Goal: Communication & Community: Answer question/provide support

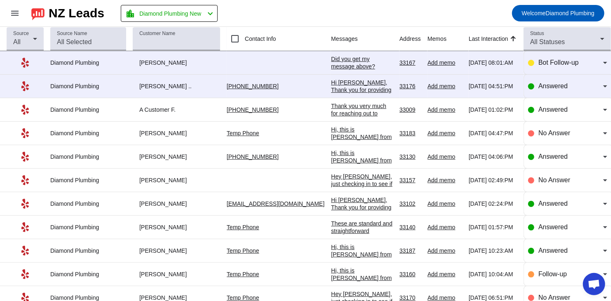
click at [338, 61] on div "Did you get my message above?​" at bounding box center [362, 62] width 62 height 15
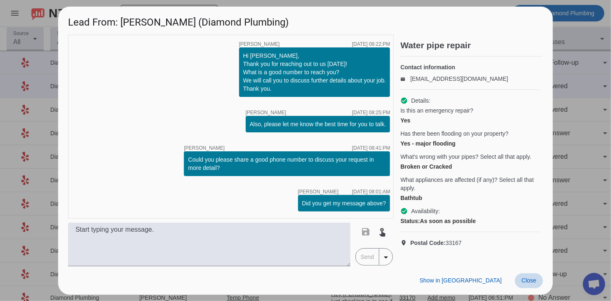
click at [444, 213] on span "Close" at bounding box center [529, 280] width 15 height 7
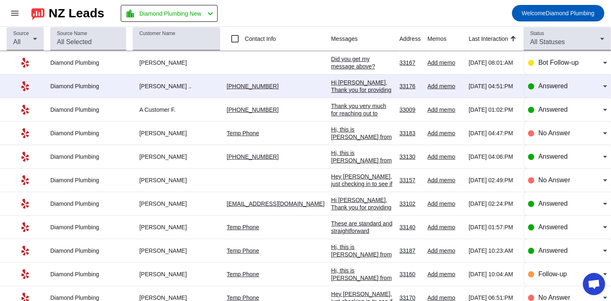
click at [342, 84] on div "Hi [PERSON_NAME], Thank you for providing your information! We'll get back to y…" at bounding box center [362, 97] width 62 height 37
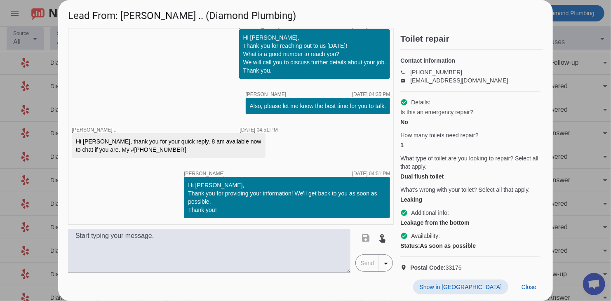
scroll to position [20, 0]
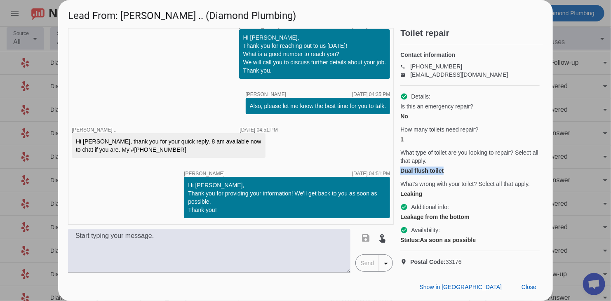
drag, startPoint x: 404, startPoint y: 163, endPoint x: 447, endPoint y: 165, distance: 42.9
click at [444, 167] on div "Dual flush toilet" at bounding box center [470, 171] width 139 height 8
copy div "Dual flush toilet"
drag, startPoint x: 146, startPoint y: 150, endPoint x: 111, endPoint y: 150, distance: 35.1
click at [111, 150] on div "Hi [PERSON_NAME], thank you for your quick reply. 8 am available now to chat if…" at bounding box center [169, 145] width 186 height 17
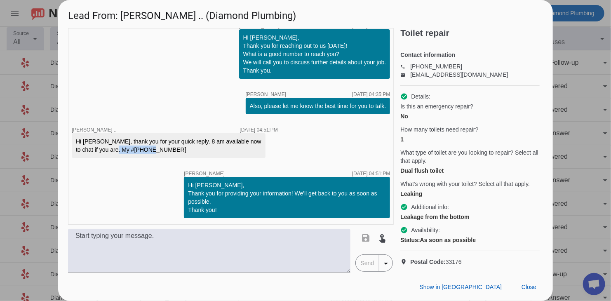
copy div "[PHONE_NUMBER]"
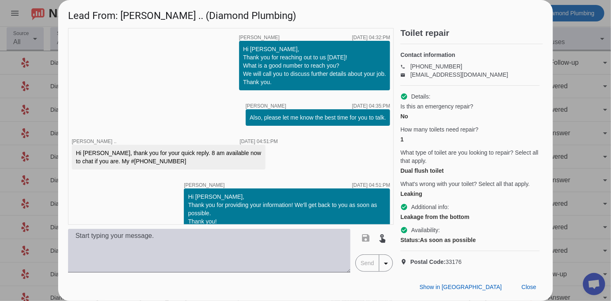
click at [283, 213] on textarea at bounding box center [209, 251] width 283 height 44
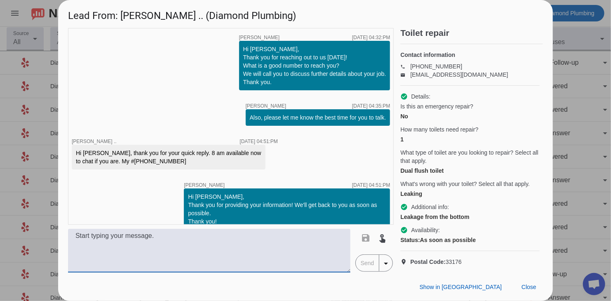
paste textarea "Hi, this is [PERSON_NAME] from Diamond Plumbing we’re following up on your rece…"
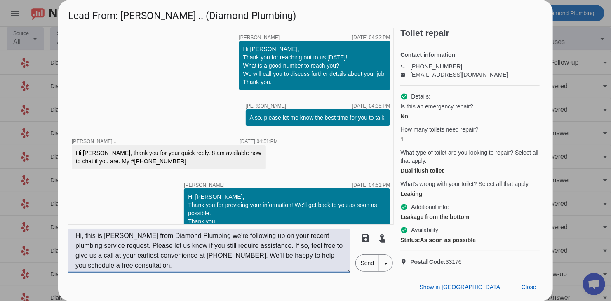
type textarea "Hi, this is [PERSON_NAME] from Diamond Plumbing we’re following up on your rece…"
click at [363, 213] on span "Send" at bounding box center [368, 263] width 24 height 17
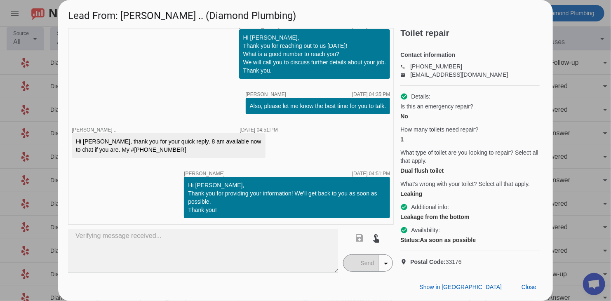
scroll to position [72, 0]
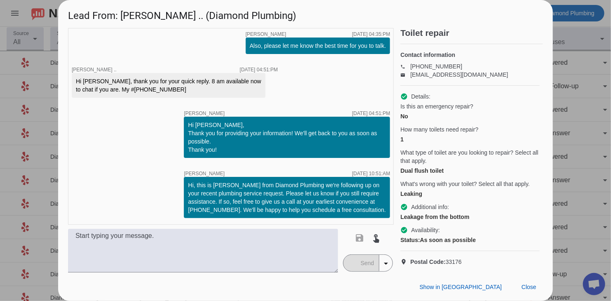
click at [444, 213] on div "Show in Yelp Close" at bounding box center [305, 287] width 495 height 28
click at [444, 213] on span at bounding box center [529, 287] width 28 height 15
